Goal: Task Accomplishment & Management: Complete application form

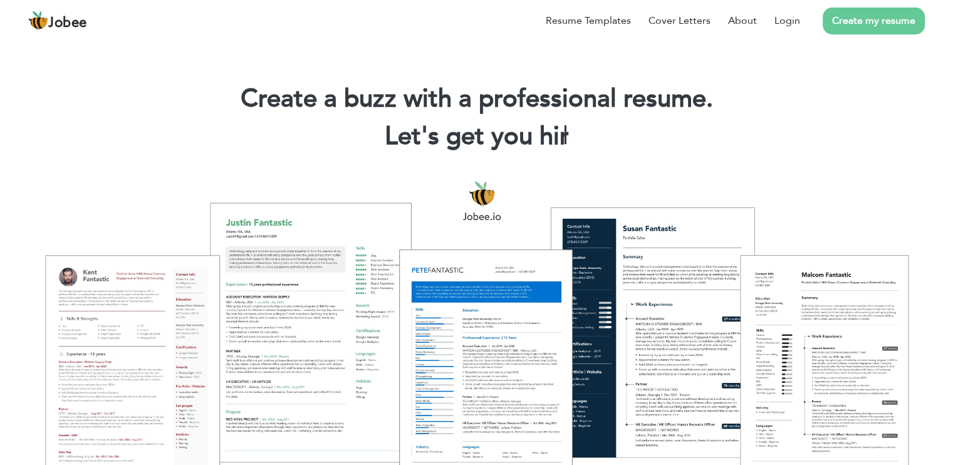
click at [869, 18] on link "Create my resume" at bounding box center [873, 21] width 102 height 27
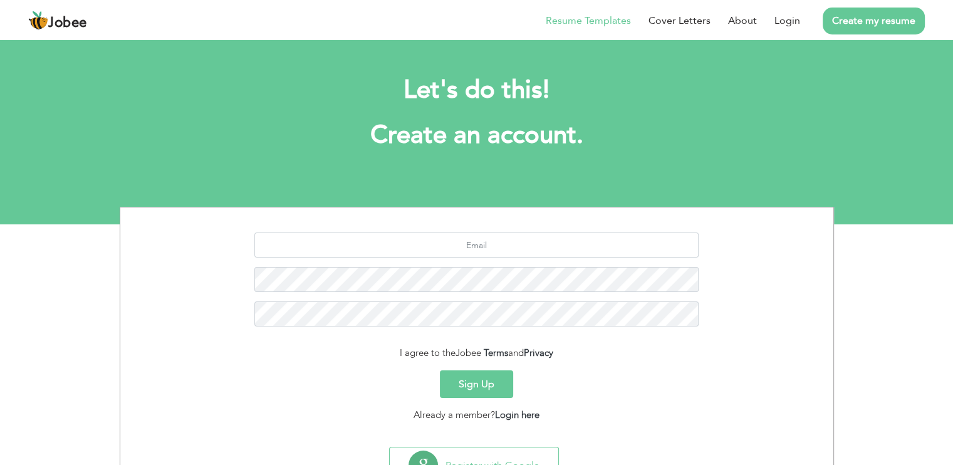
click at [587, 29] on li "Resume Templates" at bounding box center [579, 20] width 103 height 33
click at [593, 26] on link "Resume Templates" at bounding box center [587, 20] width 85 height 15
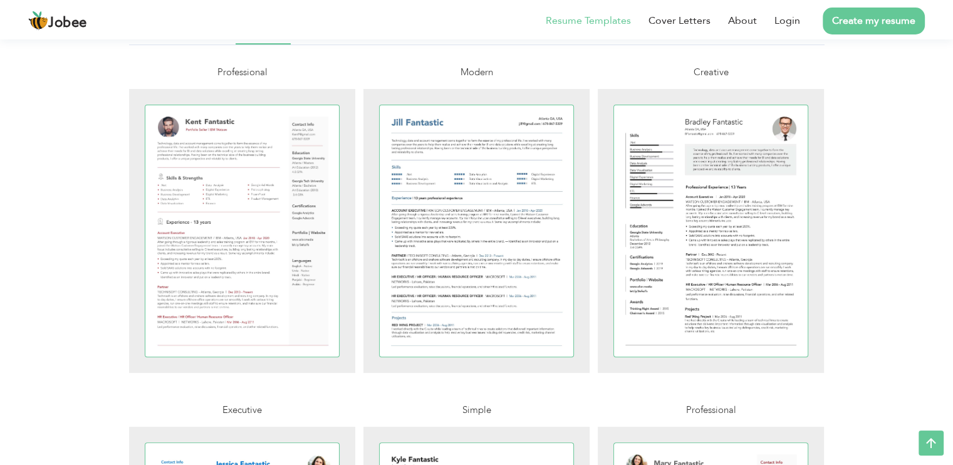
scroll to position [308, 0]
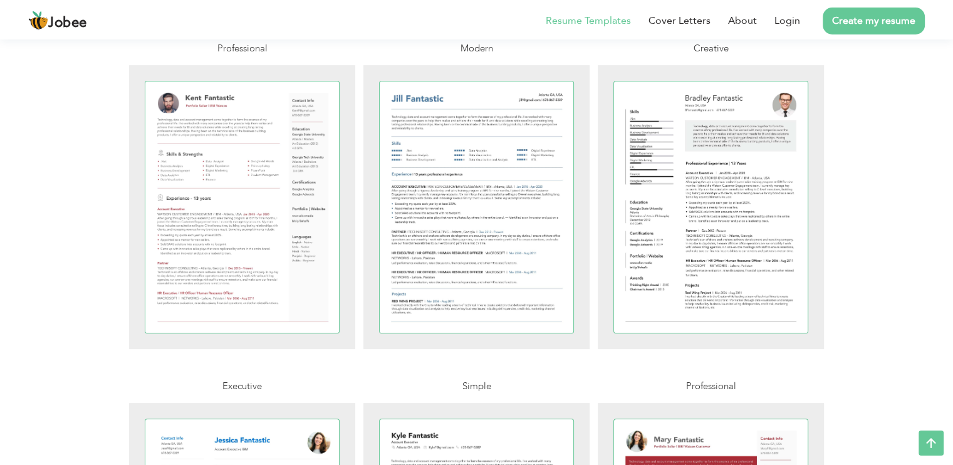
click at [477, 262] on div at bounding box center [477, 206] width 194 height 251
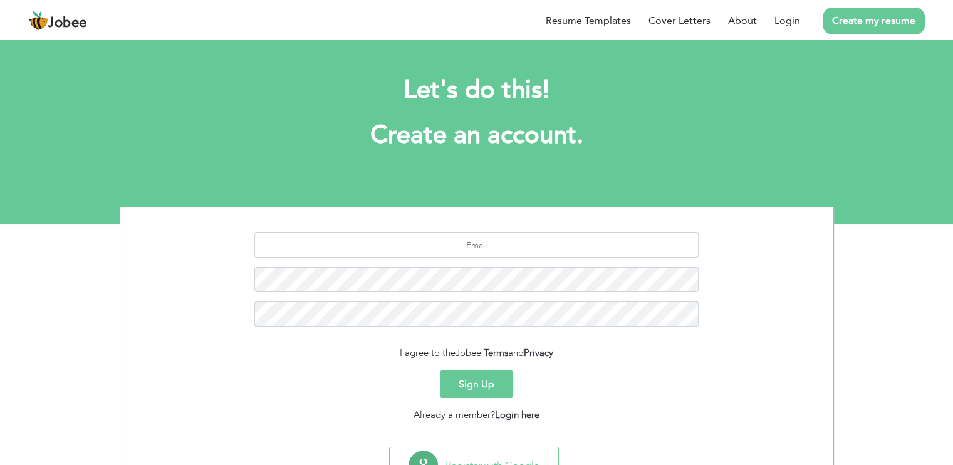
scroll to position [55, 0]
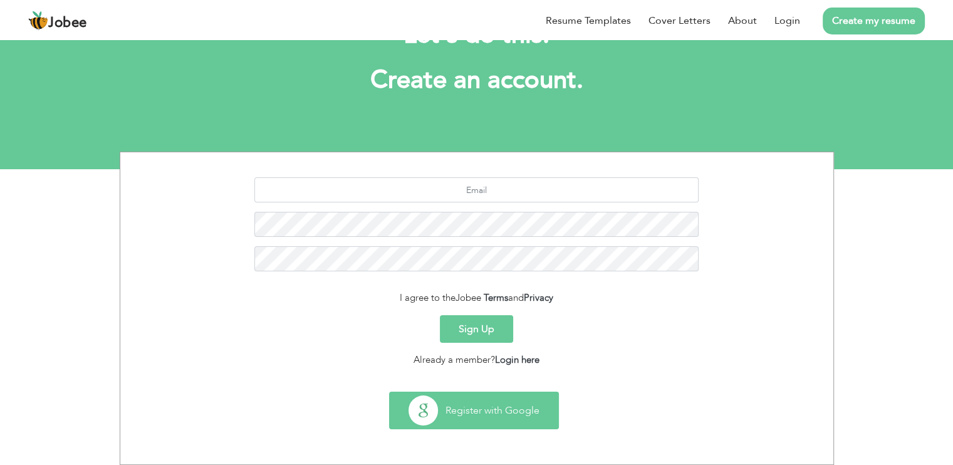
click at [494, 416] on button "Register with Google" at bounding box center [474, 410] width 168 height 36
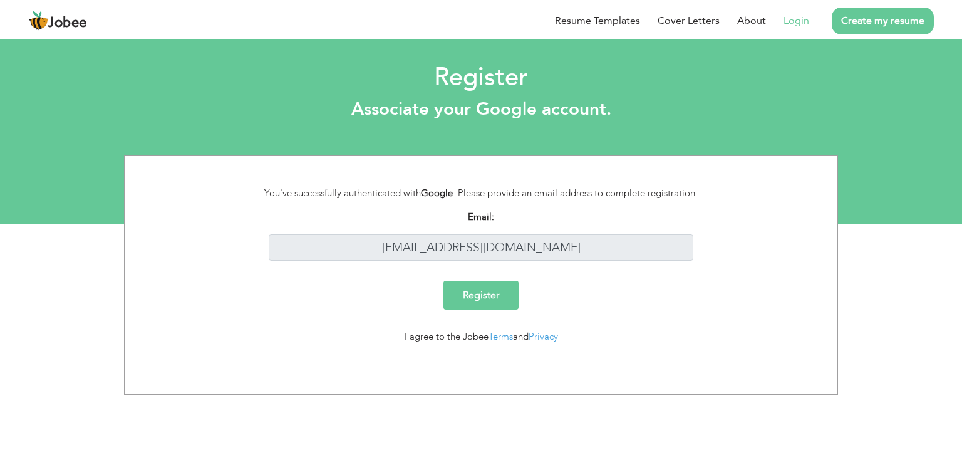
click at [507, 289] on input "Register" at bounding box center [480, 295] width 75 height 29
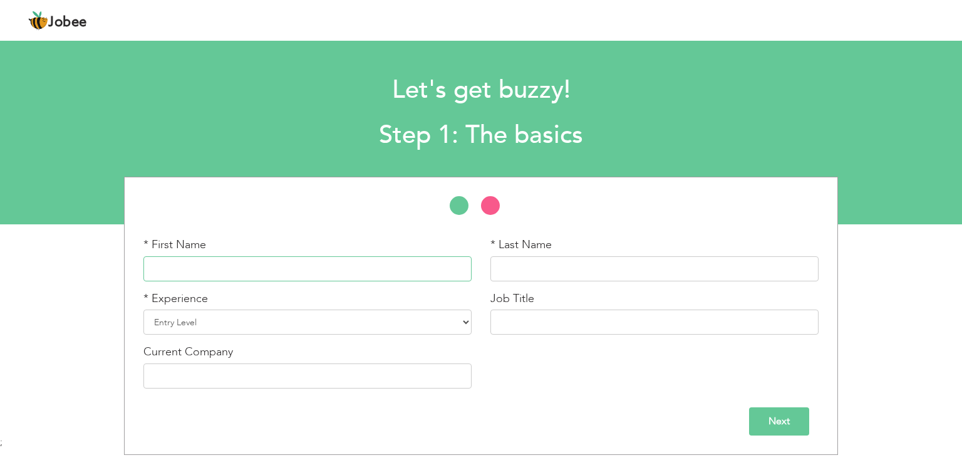
click at [408, 262] on input "text" at bounding box center [307, 268] width 328 height 25
type input "[PERSON_NAME]"
click at [529, 266] on input "text" at bounding box center [654, 268] width 328 height 25
type input "Qurban"
click at [445, 329] on select "Entry Level Less than 1 Year 1 Year 2 Years 3 Years 4 Years 5 Years 6 Years 7 Y…" at bounding box center [307, 321] width 328 height 25
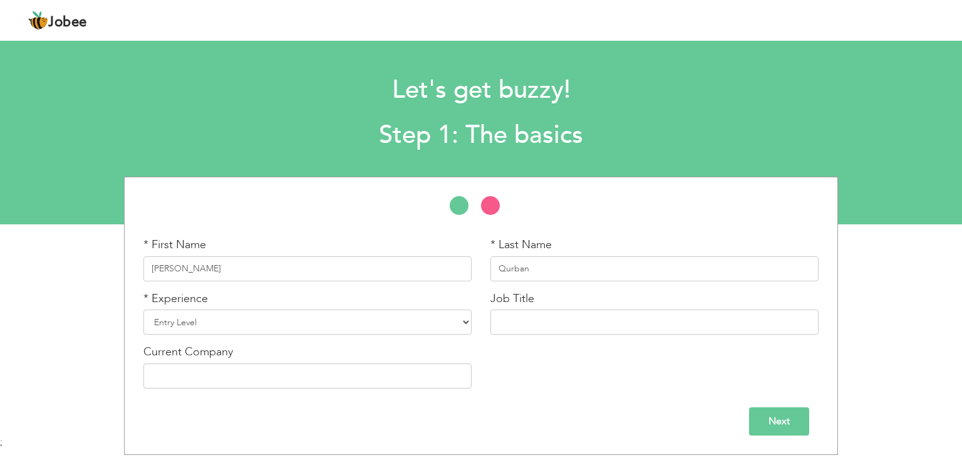
click at [374, 455] on body "Jobee Profile Resume Templates Resume Templates Cover Letters About My Resume W…" at bounding box center [481, 231] width 962 height 462
click at [453, 324] on select "Entry Level Less than 1 Year 1 Year 2 Years 3 Years 4 Years 5 Years 6 Years 7 Y…" at bounding box center [307, 321] width 328 height 25
click at [143, 309] on select "Entry Level Less than 1 Year 1 Year 2 Years 3 Years 4 Years 5 Years 6 Years 7 Y…" at bounding box center [307, 321] width 328 height 25
click at [591, 333] on input "text" at bounding box center [654, 321] width 328 height 25
click at [800, 423] on input "Next" at bounding box center [779, 421] width 60 height 28
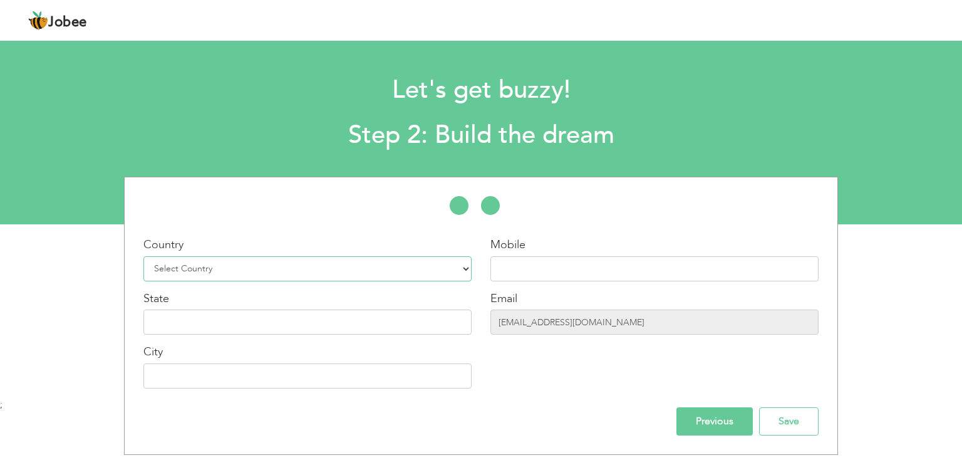
click at [426, 261] on select "Select Country [GEOGRAPHIC_DATA] [GEOGRAPHIC_DATA] [GEOGRAPHIC_DATA] [US_STATE]…" at bounding box center [307, 268] width 328 height 25
select select "166"
click at [143, 256] on select "Select Country [GEOGRAPHIC_DATA] [GEOGRAPHIC_DATA] [GEOGRAPHIC_DATA] [US_STATE]…" at bounding box center [307, 268] width 328 height 25
click at [285, 323] on input "text" at bounding box center [307, 321] width 328 height 25
type input "[GEOGRAPHIC_DATA]"
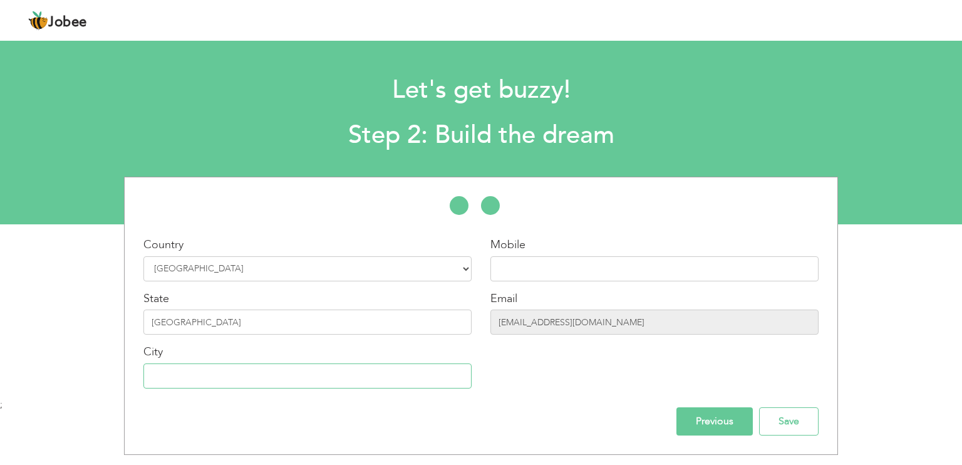
click at [412, 383] on input "text" at bounding box center [307, 375] width 328 height 25
type input "[GEOGRAPHIC_DATA]"
type input "03219255855"
click at [779, 420] on input "Save" at bounding box center [788, 421] width 59 height 28
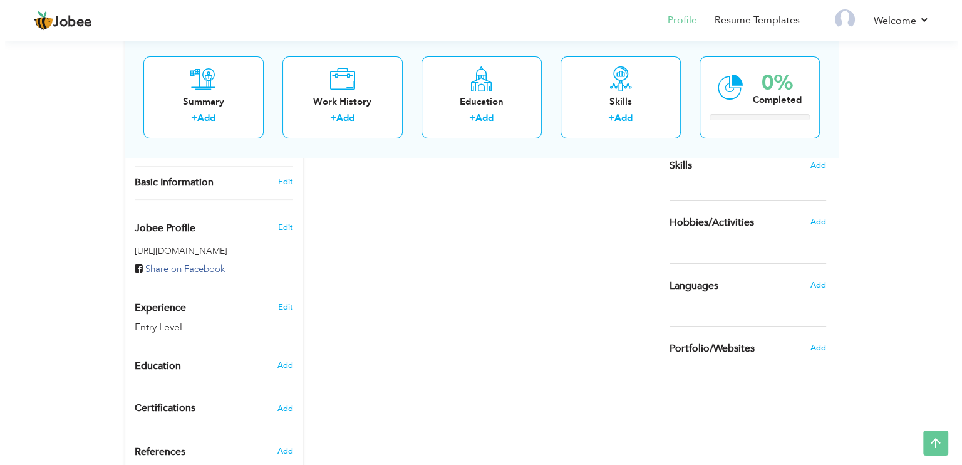
scroll to position [297, 0]
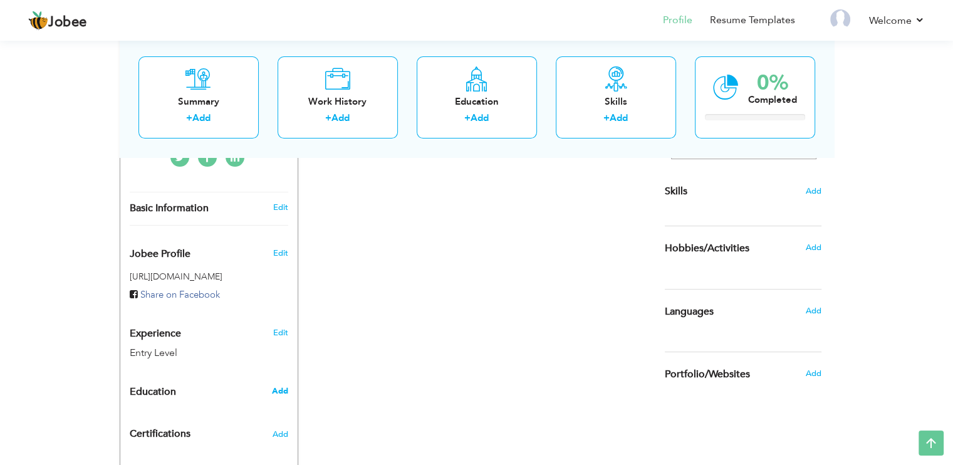
click at [282, 385] on span "Add" at bounding box center [279, 390] width 16 height 11
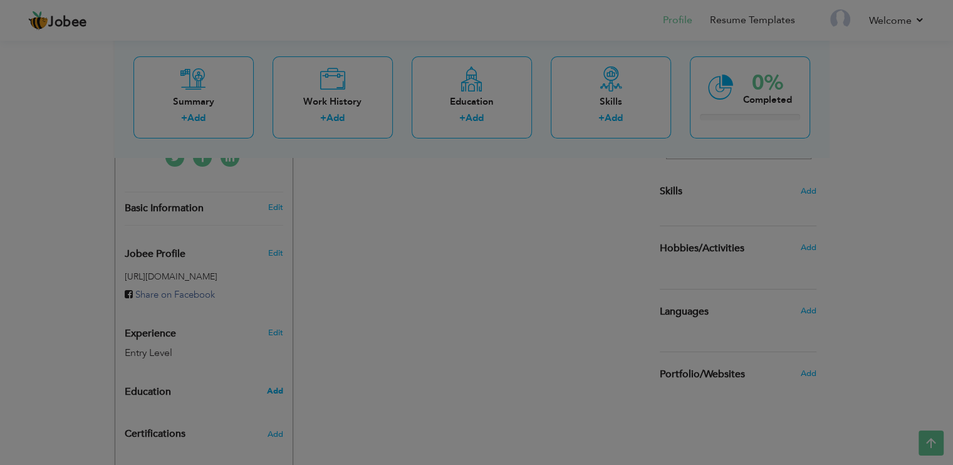
radio input "true"
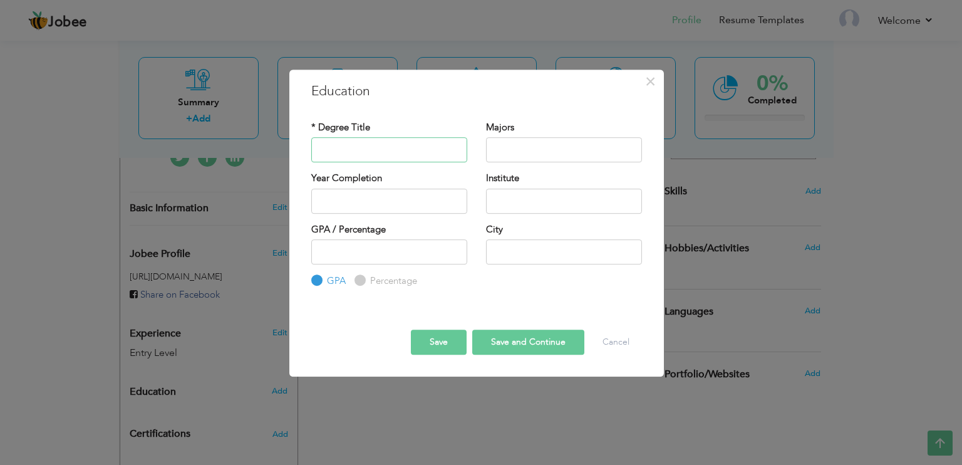
click at [376, 140] on input "text" at bounding box center [389, 149] width 156 height 25
type input "Bachelors"
click at [498, 157] on input "text" at bounding box center [564, 149] width 156 height 25
type input "English Literature"
type input "2025"
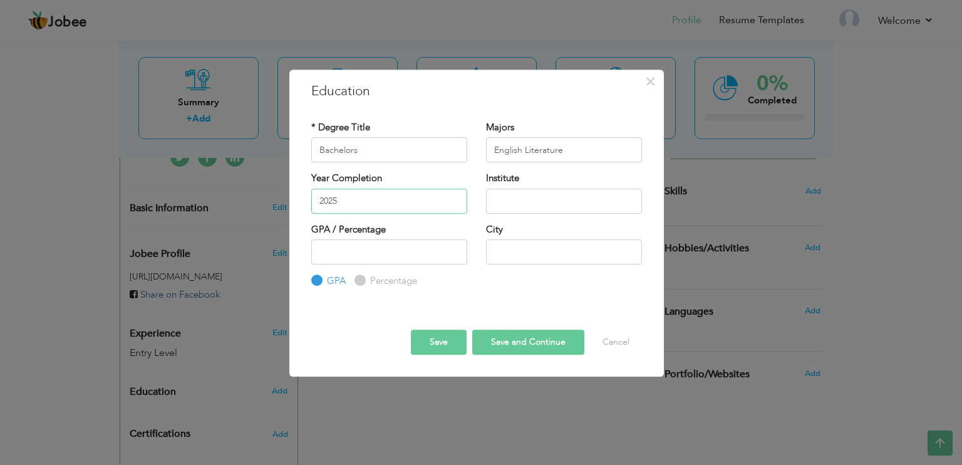
click at [413, 197] on input "2025" at bounding box center [389, 201] width 156 height 25
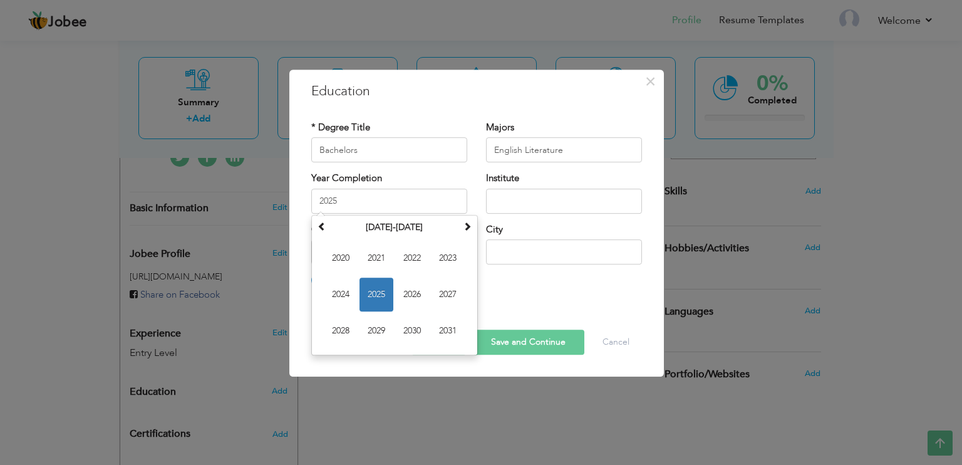
click at [566, 227] on div "City" at bounding box center [564, 243] width 156 height 41
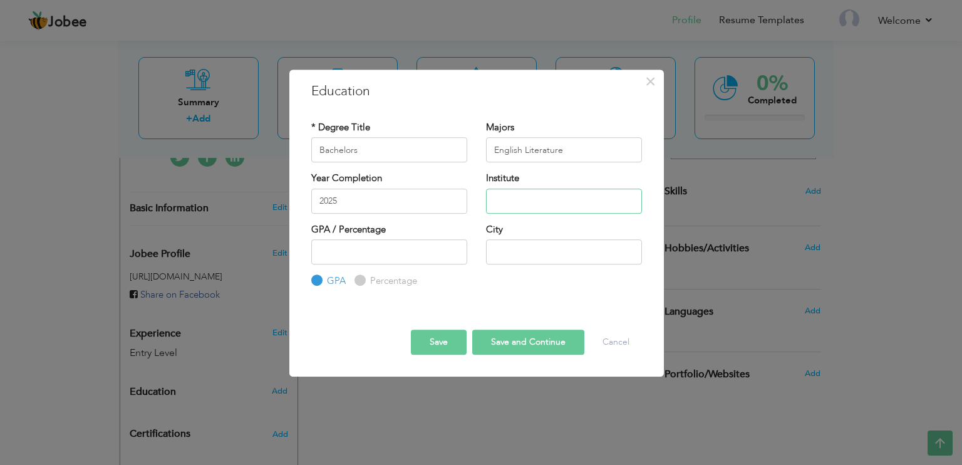
click at [554, 197] on input "text" at bounding box center [564, 201] width 156 height 25
click at [409, 260] on input "number" at bounding box center [389, 251] width 156 height 25
type input "3.45"
click at [598, 244] on input "text" at bounding box center [564, 251] width 156 height 25
type input "[GEOGRAPHIC_DATA]"
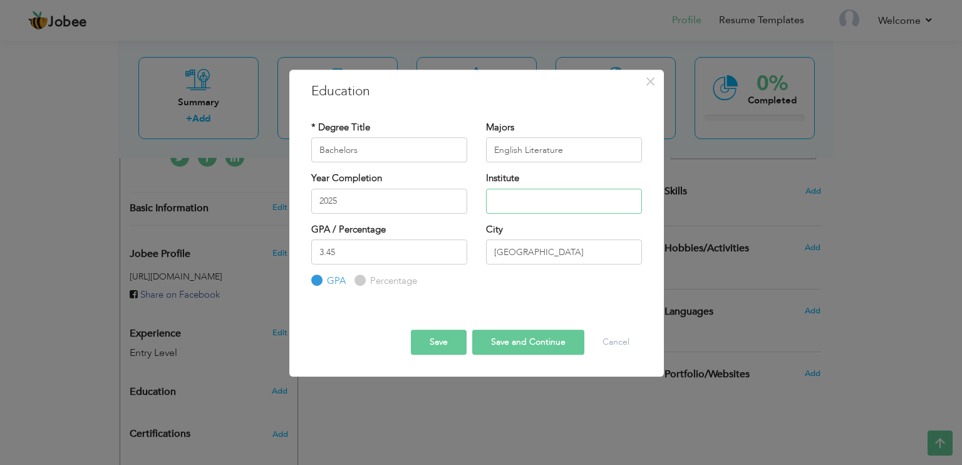
click at [584, 204] on input "text" at bounding box center [564, 201] width 156 height 25
type input "University Of Management and Technology"
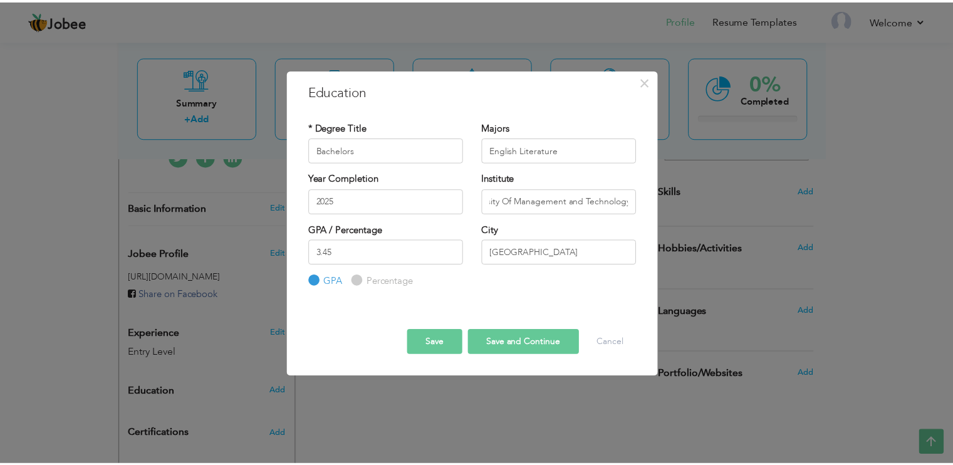
scroll to position [0, 0]
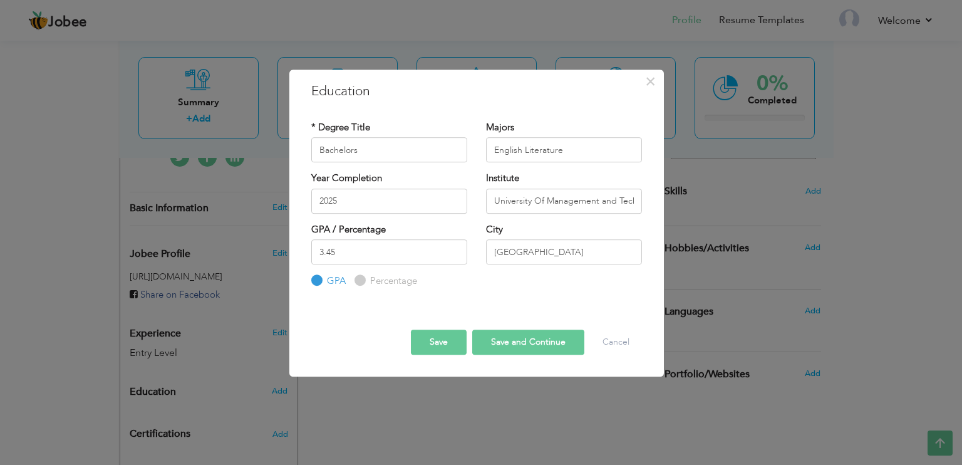
click at [523, 349] on button "Save and Continue" at bounding box center [528, 341] width 112 height 25
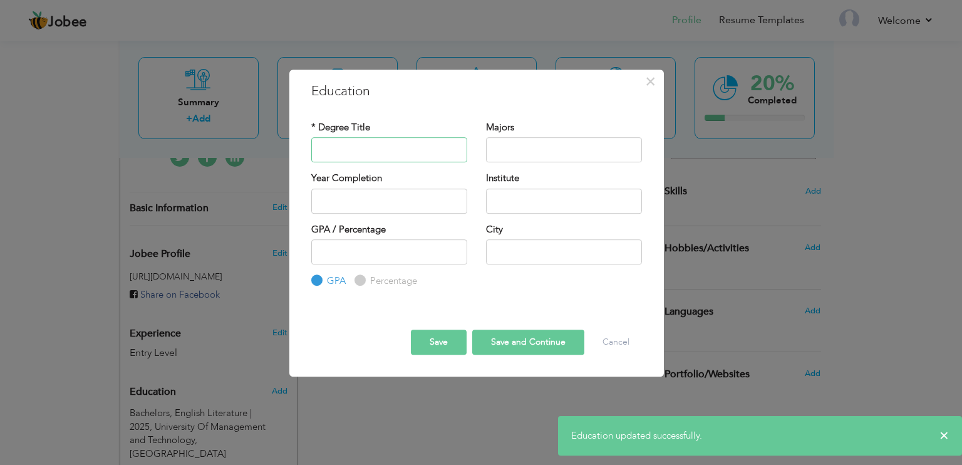
click at [390, 145] on input "text" at bounding box center [389, 149] width 156 height 25
type input "M"
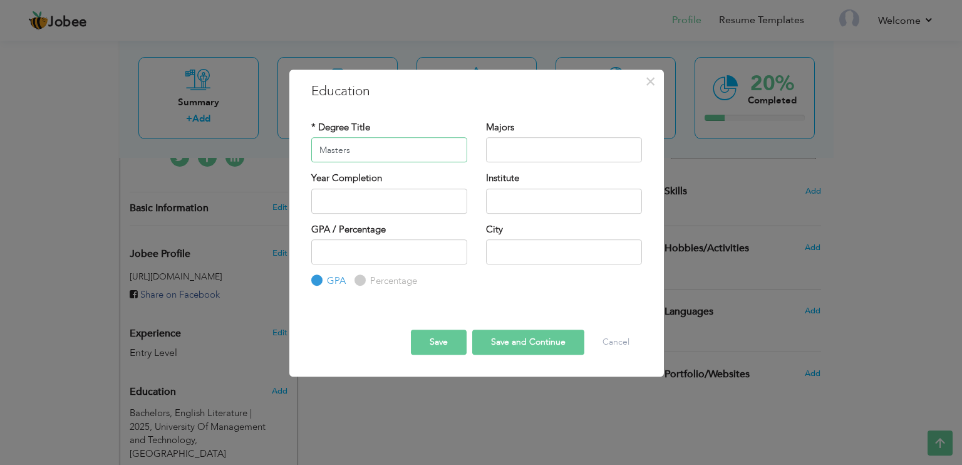
type input "Masters"
click at [558, 140] on input "text" at bounding box center [564, 149] width 156 height 25
type input "MBA"
click at [424, 189] on input "text" at bounding box center [389, 201] width 156 height 25
click at [441, 185] on div "Year Completion" at bounding box center [389, 192] width 156 height 41
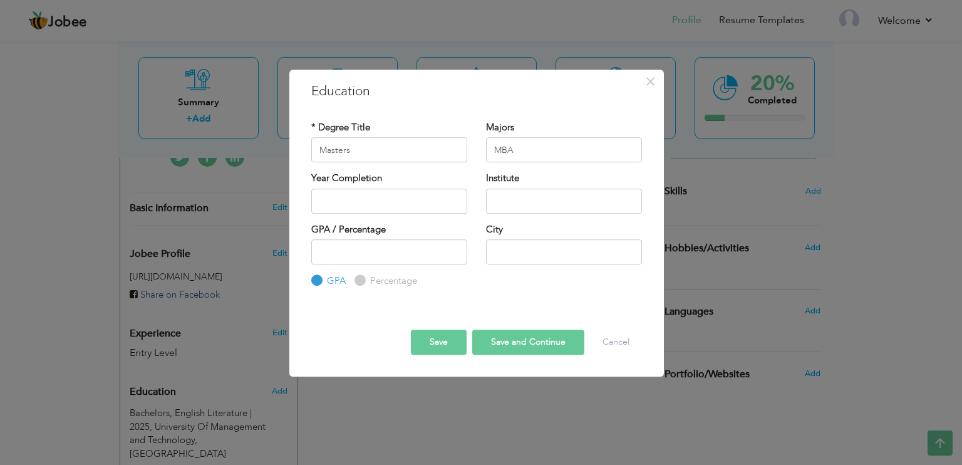
click at [567, 168] on div "Majors MBA" at bounding box center [564, 146] width 175 height 51
click at [544, 209] on input "text" at bounding box center [564, 201] width 156 height 25
type input "Forman Christian College"
click at [526, 263] on input "text" at bounding box center [564, 251] width 156 height 25
type input "[GEOGRAPHIC_DATA]"
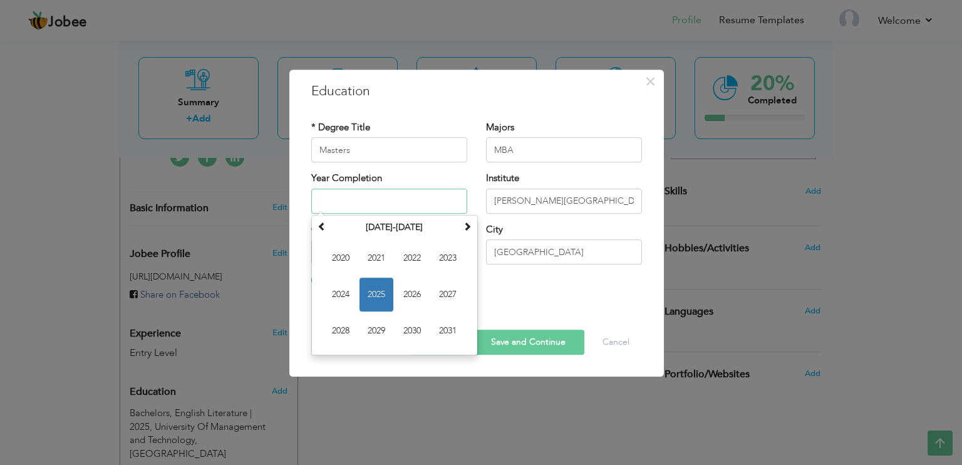
click at [391, 200] on input "text" at bounding box center [389, 201] width 156 height 25
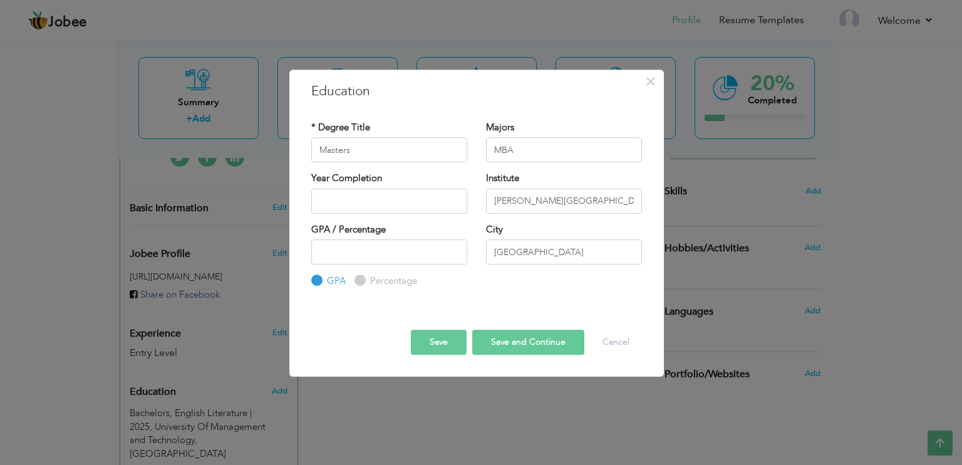
click at [609, 310] on div at bounding box center [476, 309] width 349 height 3
click at [526, 346] on button "Save and Continue" at bounding box center [528, 341] width 112 height 25
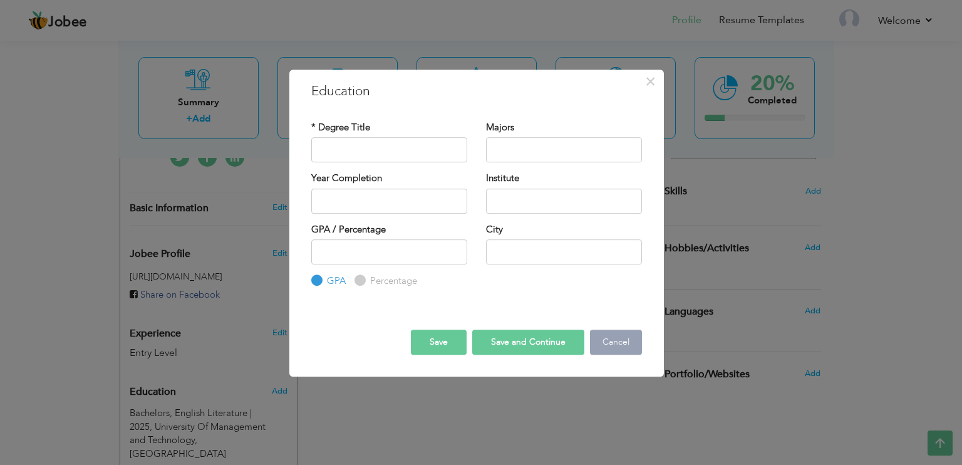
click at [625, 343] on button "Cancel" at bounding box center [616, 341] width 52 height 25
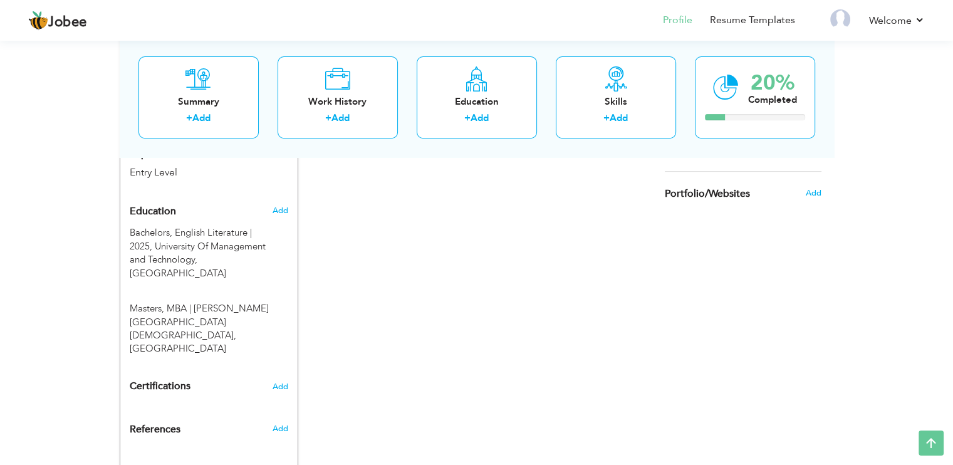
scroll to position [483, 0]
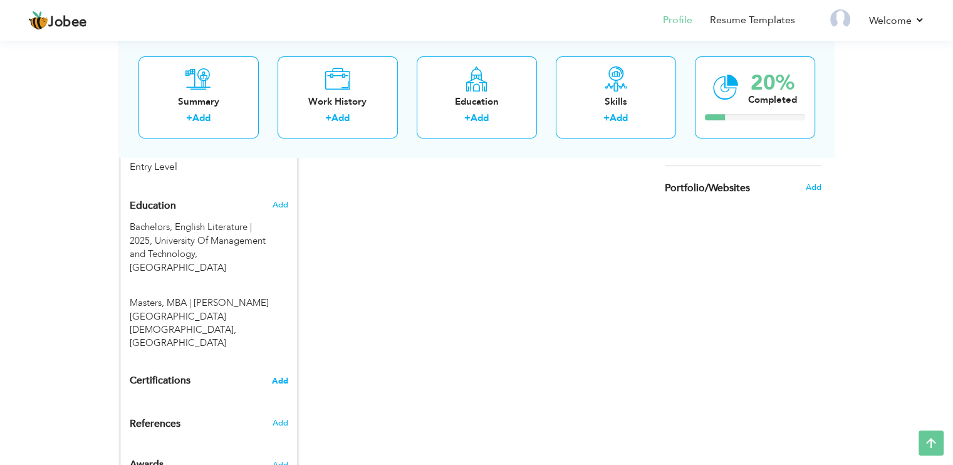
click at [280, 376] on span "Add" at bounding box center [280, 380] width 16 height 9
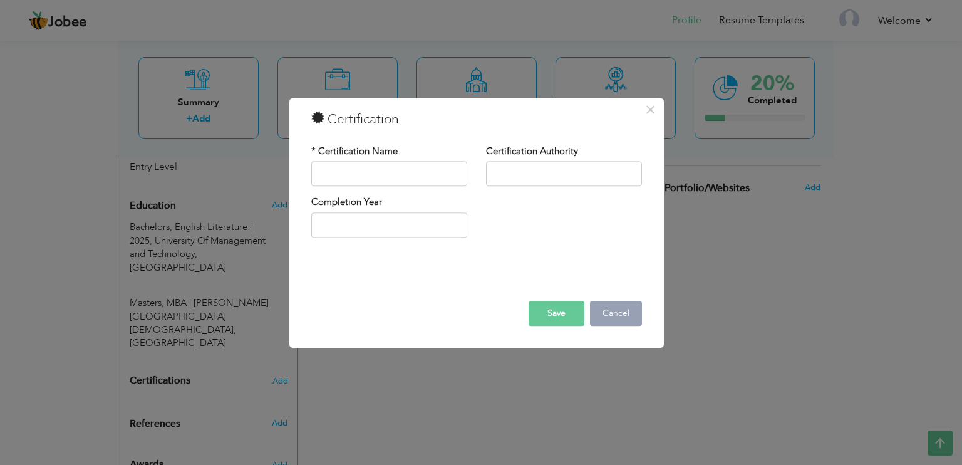
click at [621, 316] on button "Cancel" at bounding box center [616, 313] width 52 height 25
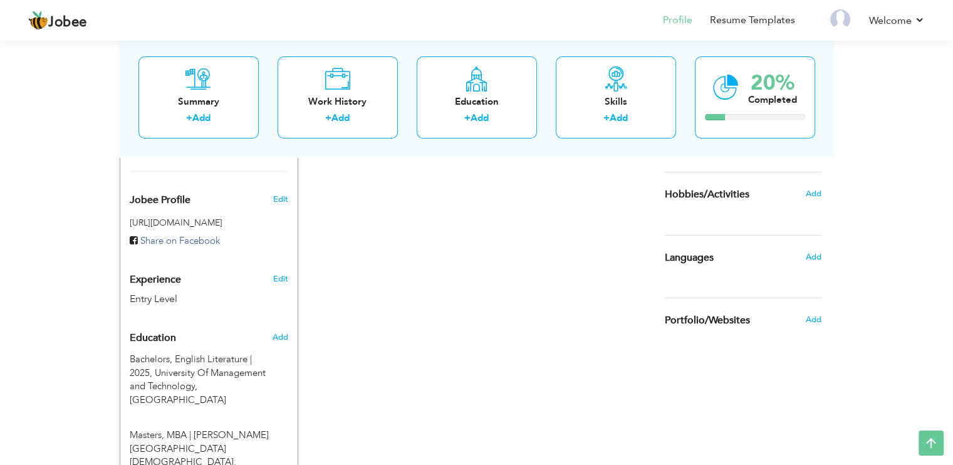
scroll to position [336, 0]
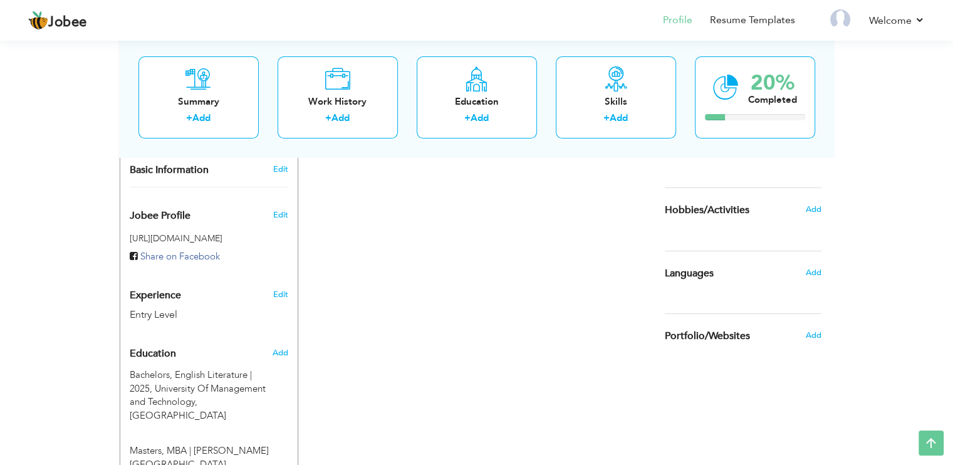
drag, startPoint x: 917, startPoint y: 180, endPoint x: 948, endPoint y: 68, distance: 116.2
click at [948, 68] on div "View Resume Export PDF Profile Summary Public Link Experience Education Awards …" at bounding box center [476, 176] width 953 height 948
click at [352, 129] on div "Work History + Add" at bounding box center [337, 97] width 120 height 82
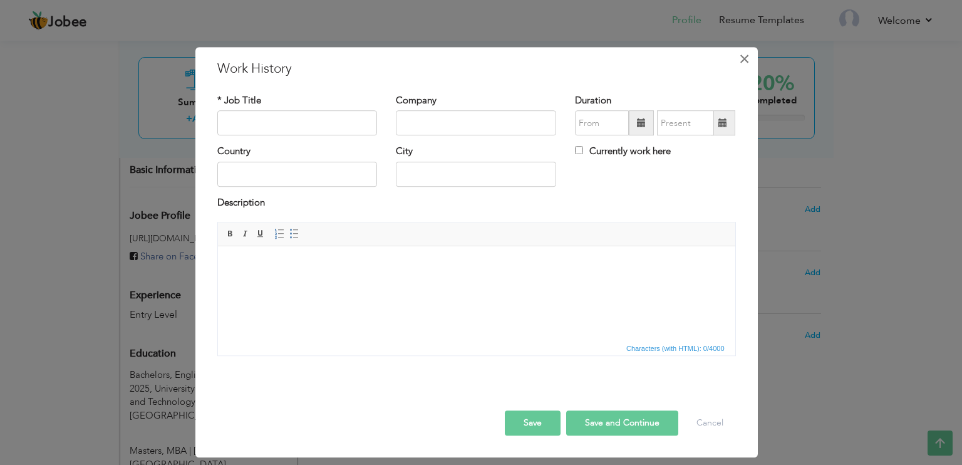
click at [742, 65] on span "×" at bounding box center [744, 59] width 11 height 23
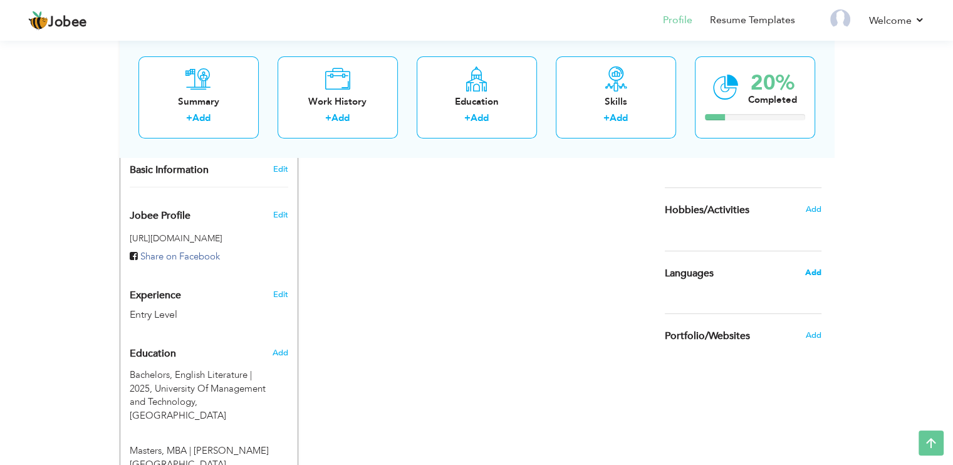
click at [814, 271] on span "Add" at bounding box center [812, 272] width 16 height 11
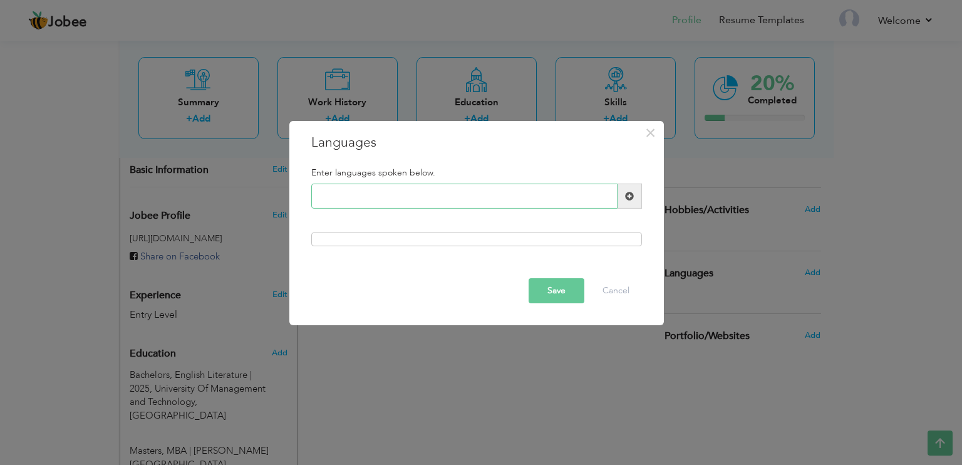
click at [440, 194] on input "text" at bounding box center [464, 195] width 306 height 25
type input "English"
click at [550, 296] on button "Save" at bounding box center [557, 290] width 56 height 25
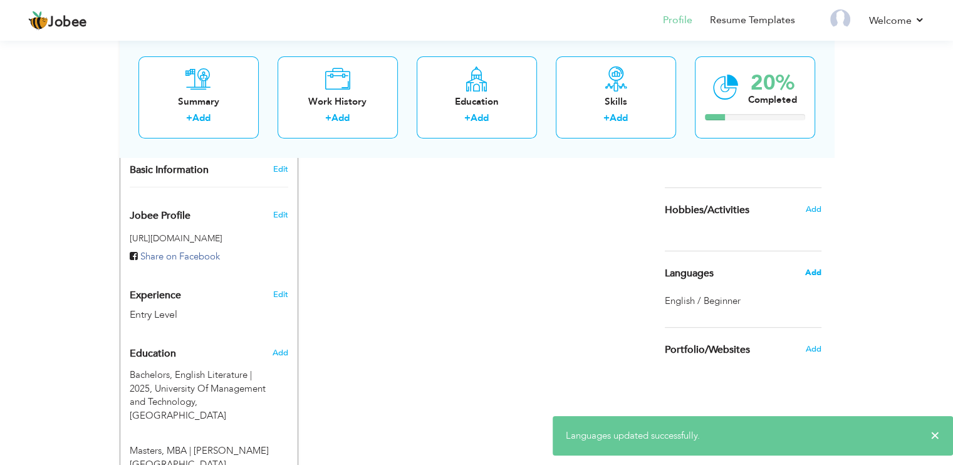
click at [815, 276] on span "Add" at bounding box center [812, 272] width 16 height 11
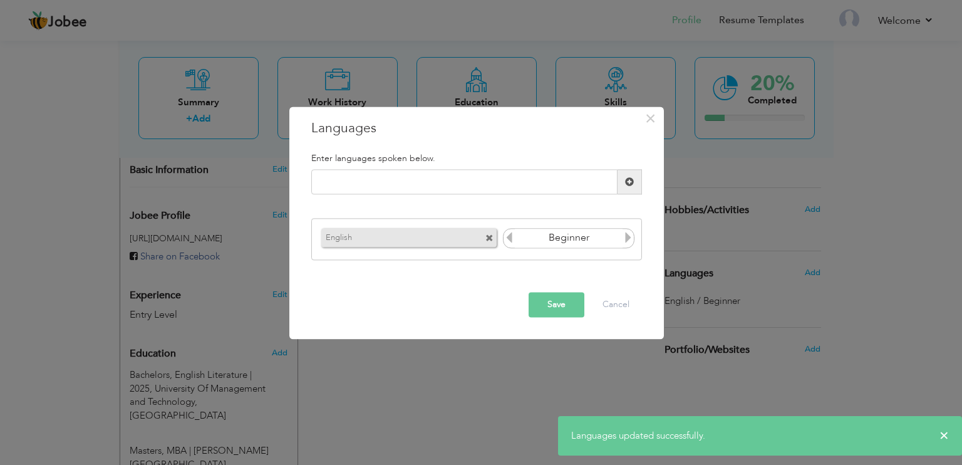
click at [628, 239] on icon at bounding box center [628, 237] width 11 height 11
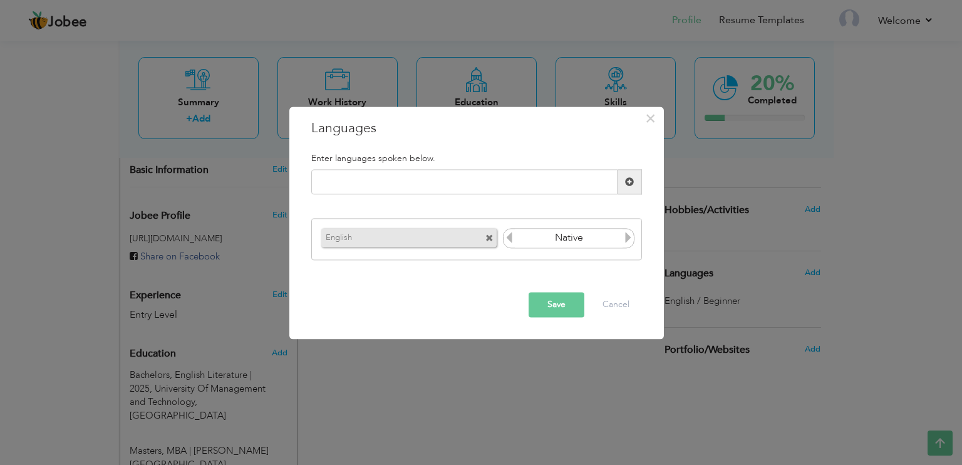
click at [628, 239] on icon at bounding box center [628, 237] width 11 height 11
click at [508, 235] on icon at bounding box center [509, 237] width 11 height 11
click at [569, 296] on button "Save" at bounding box center [557, 304] width 56 height 25
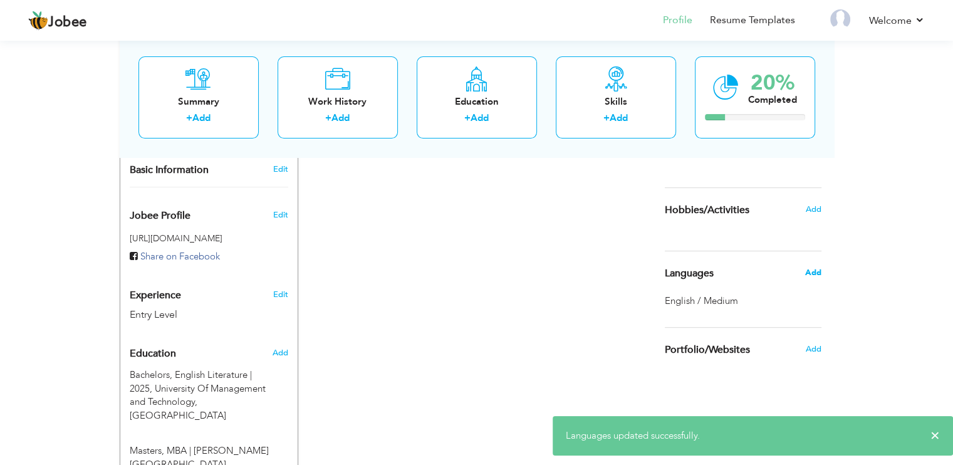
click at [818, 271] on span "Add" at bounding box center [812, 272] width 16 height 11
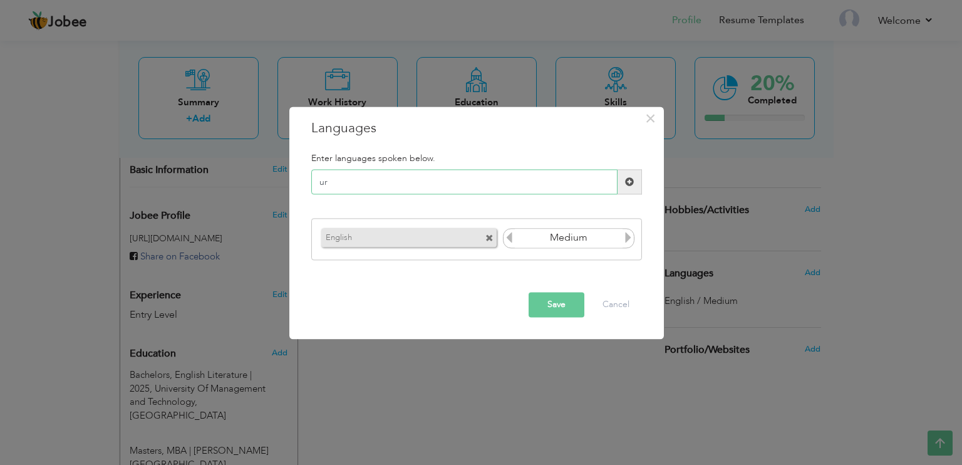
type input "u"
type input "Urdu"
click at [573, 309] on button "Save" at bounding box center [557, 304] width 56 height 25
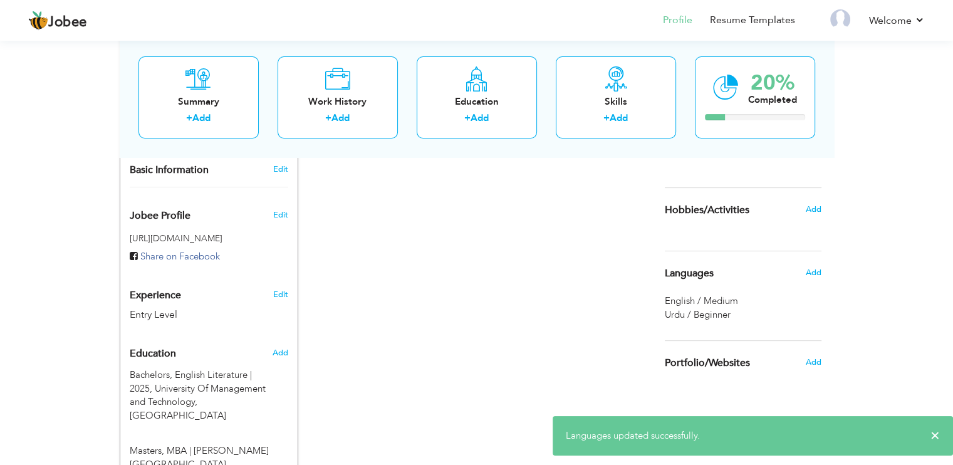
click at [816, 277] on div "Add" at bounding box center [815, 273] width 29 height 24
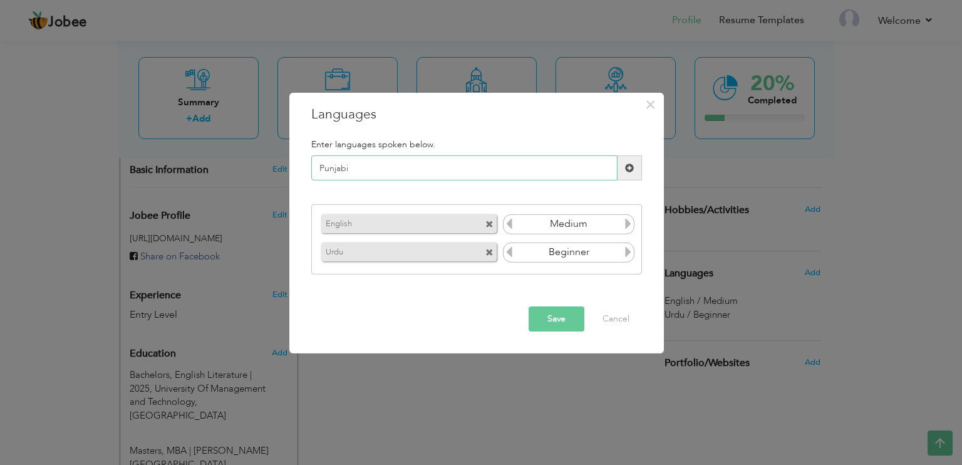
type input "Punjabi"
click at [624, 227] on icon at bounding box center [628, 223] width 11 height 11
click at [513, 222] on icon at bounding box center [509, 223] width 11 height 11
click at [509, 221] on icon at bounding box center [509, 223] width 11 height 11
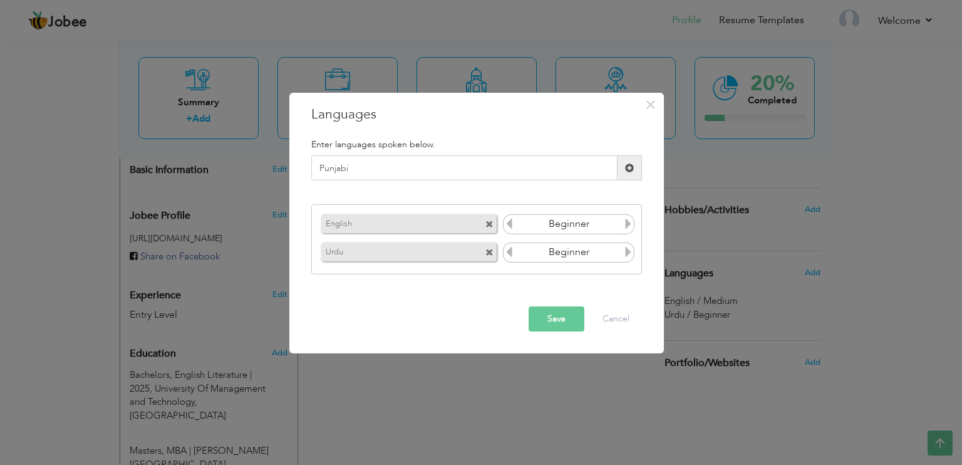
click at [630, 225] on icon at bounding box center [628, 223] width 11 height 11
click at [523, 166] on input "Punjabi" at bounding box center [464, 167] width 306 height 25
click at [623, 169] on span at bounding box center [630, 167] width 24 height 25
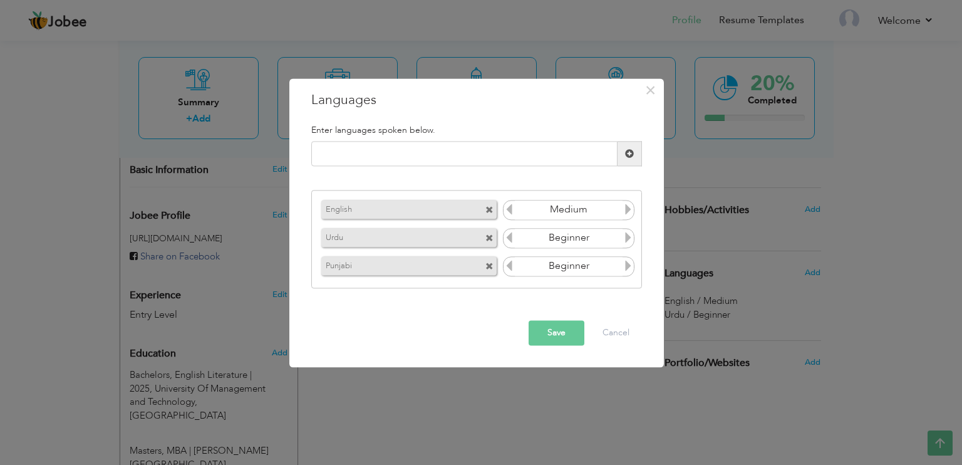
click at [623, 266] on icon at bounding box center [628, 265] width 11 height 11
click at [509, 266] on icon at bounding box center [509, 265] width 11 height 11
click at [630, 240] on icon at bounding box center [628, 237] width 11 height 11
click at [564, 330] on button "Save" at bounding box center [557, 333] width 56 height 25
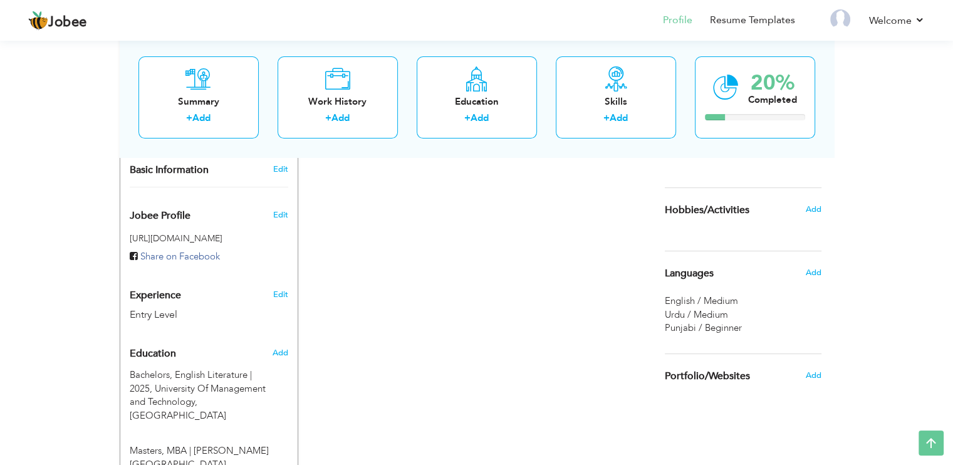
scroll to position [483, 0]
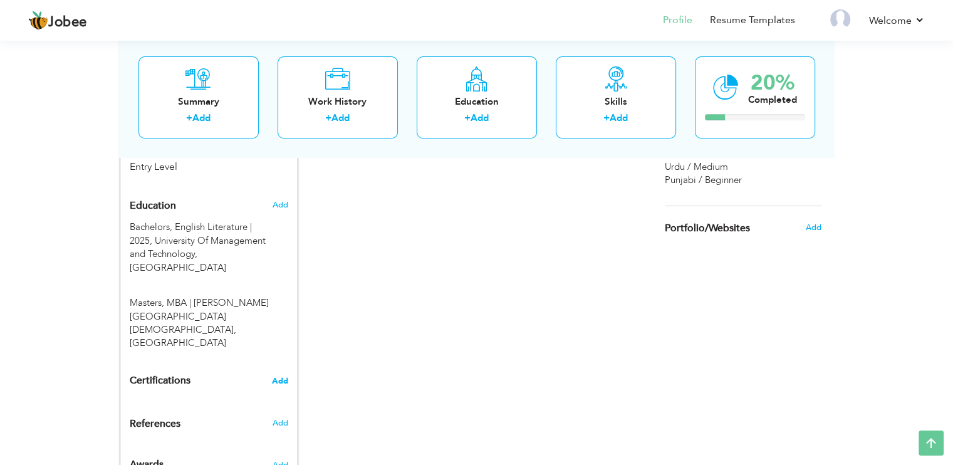
click at [273, 376] on span "Add" at bounding box center [280, 380] width 16 height 9
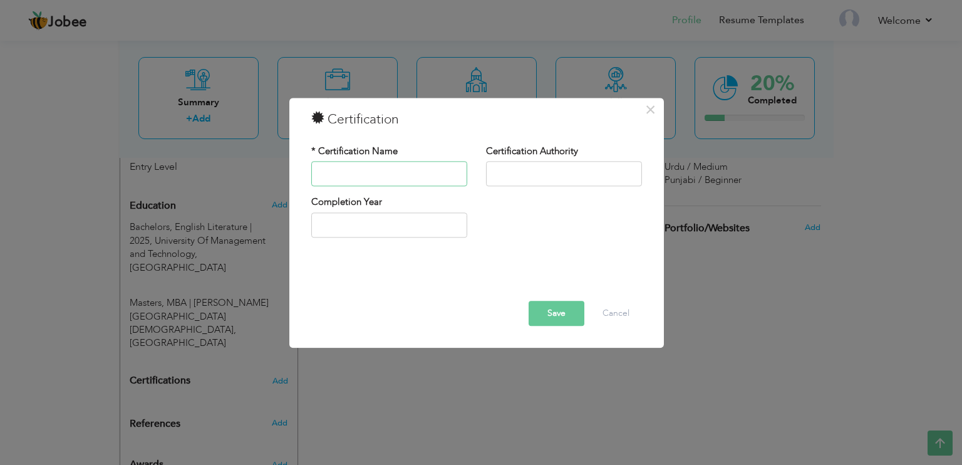
click at [408, 168] on input "text" at bounding box center [389, 174] width 156 height 25
click at [624, 304] on button "Cancel" at bounding box center [616, 313] width 52 height 25
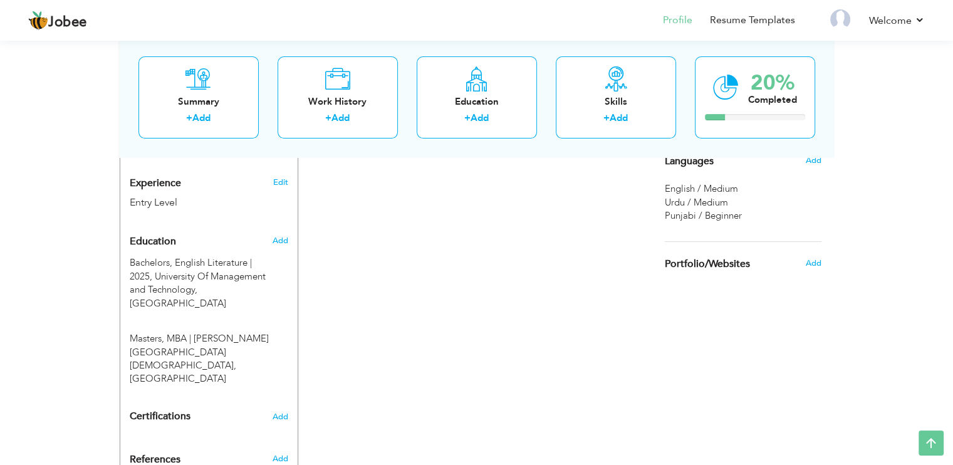
scroll to position [453, 0]
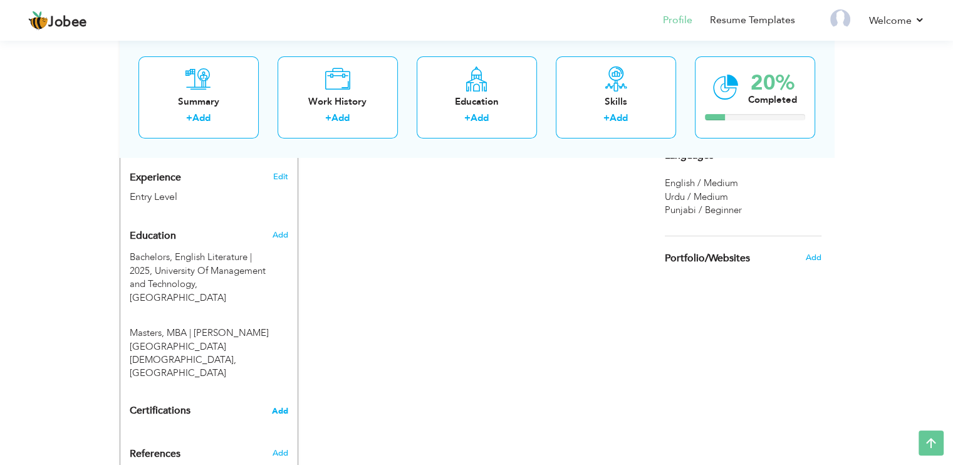
click at [282, 406] on span "Add" at bounding box center [280, 410] width 16 height 9
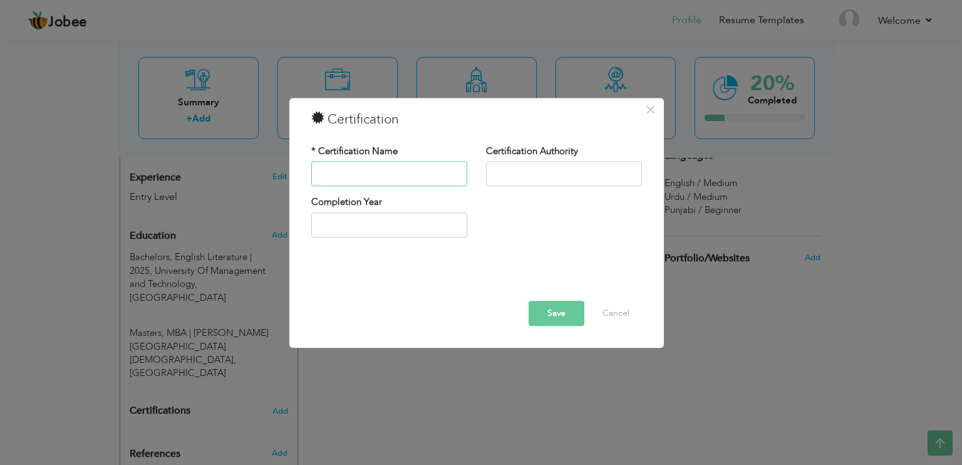
click at [421, 168] on input "text" at bounding box center [389, 174] width 156 height 25
click at [649, 106] on span "×" at bounding box center [650, 109] width 11 height 23
